Goal: Information Seeking & Learning: Learn about a topic

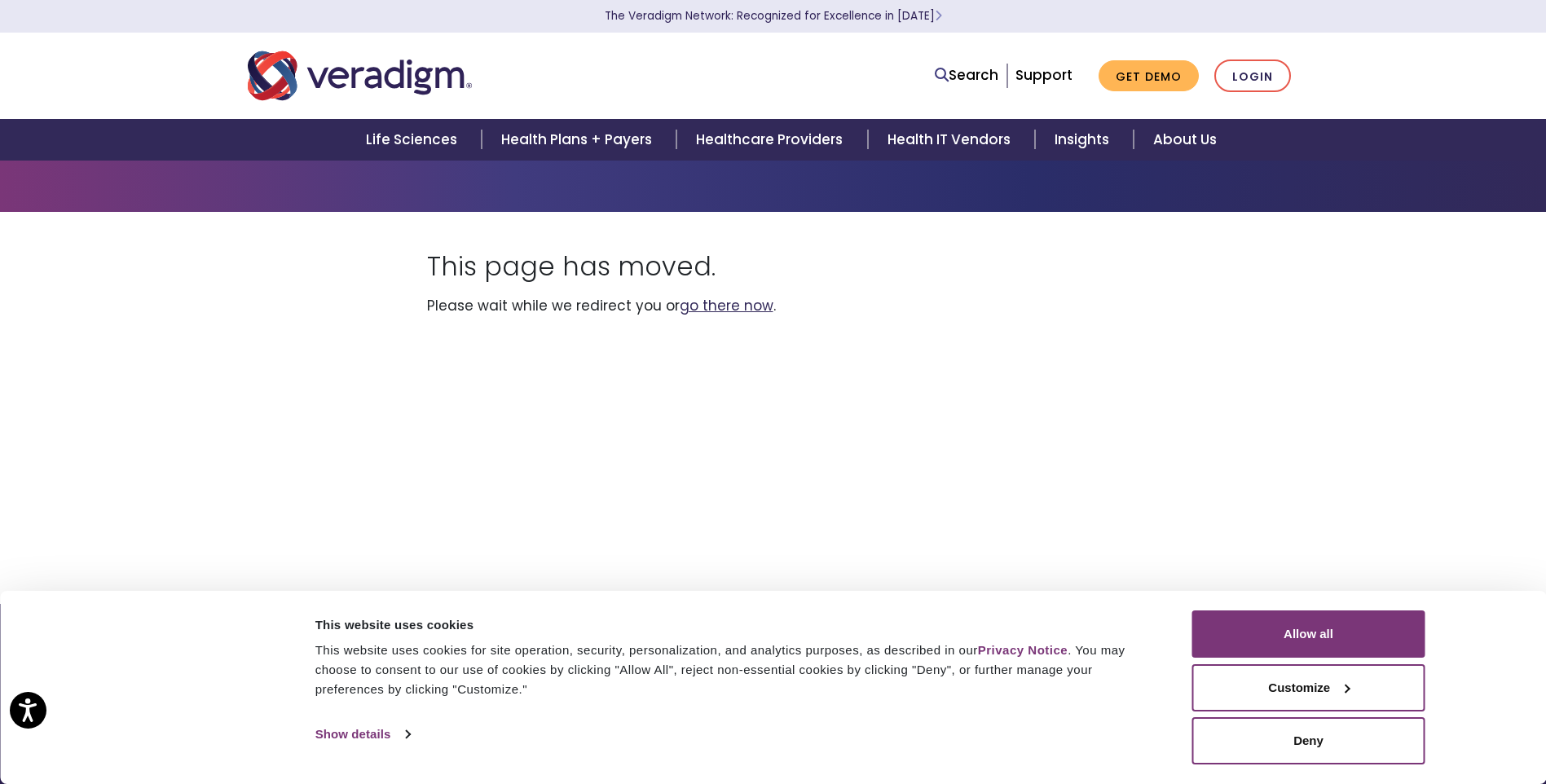
click at [709, 305] on link "go there now" at bounding box center [727, 306] width 94 height 20
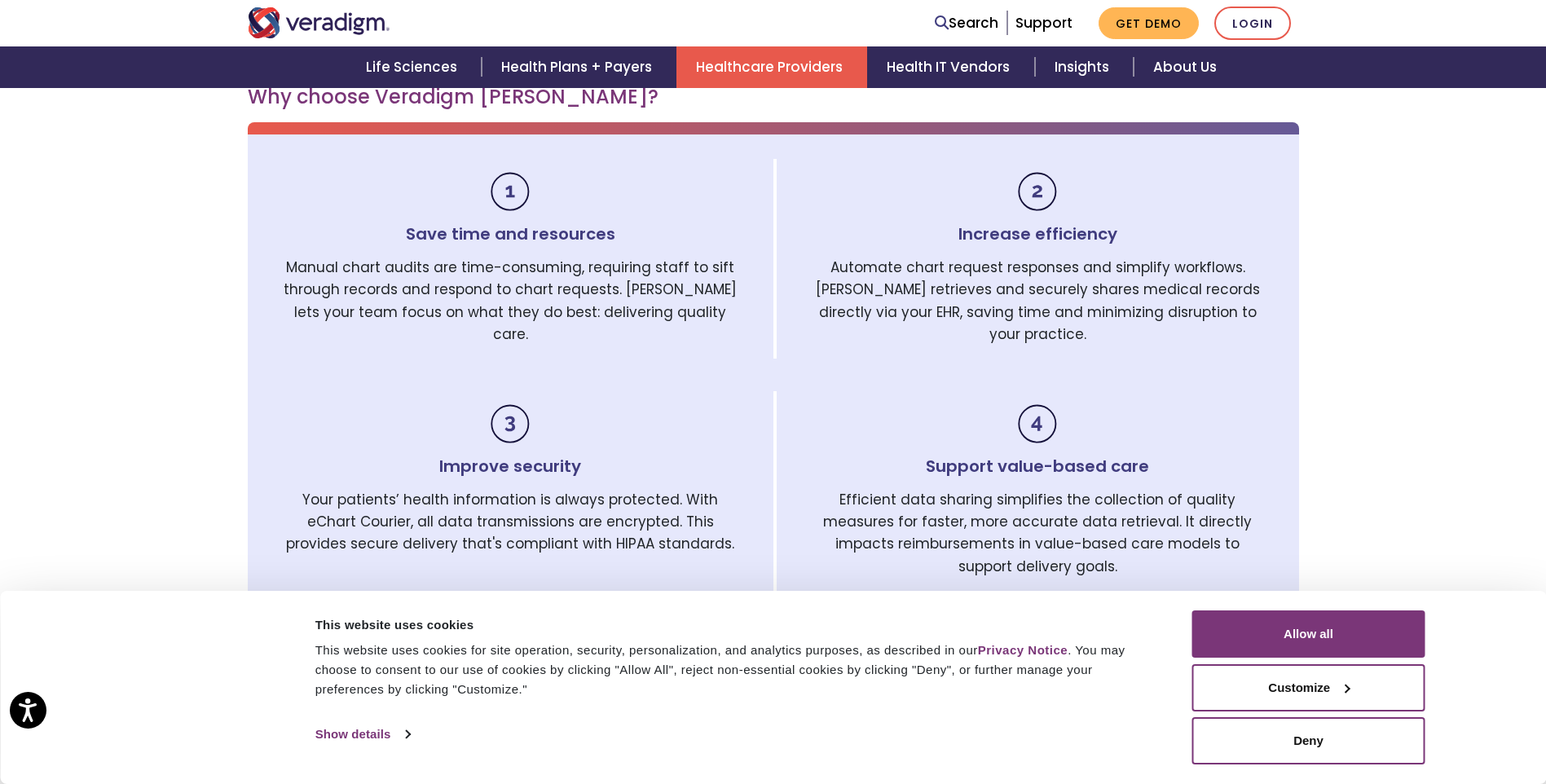
scroll to position [978, 0]
